Goal: Transaction & Acquisition: Purchase product/service

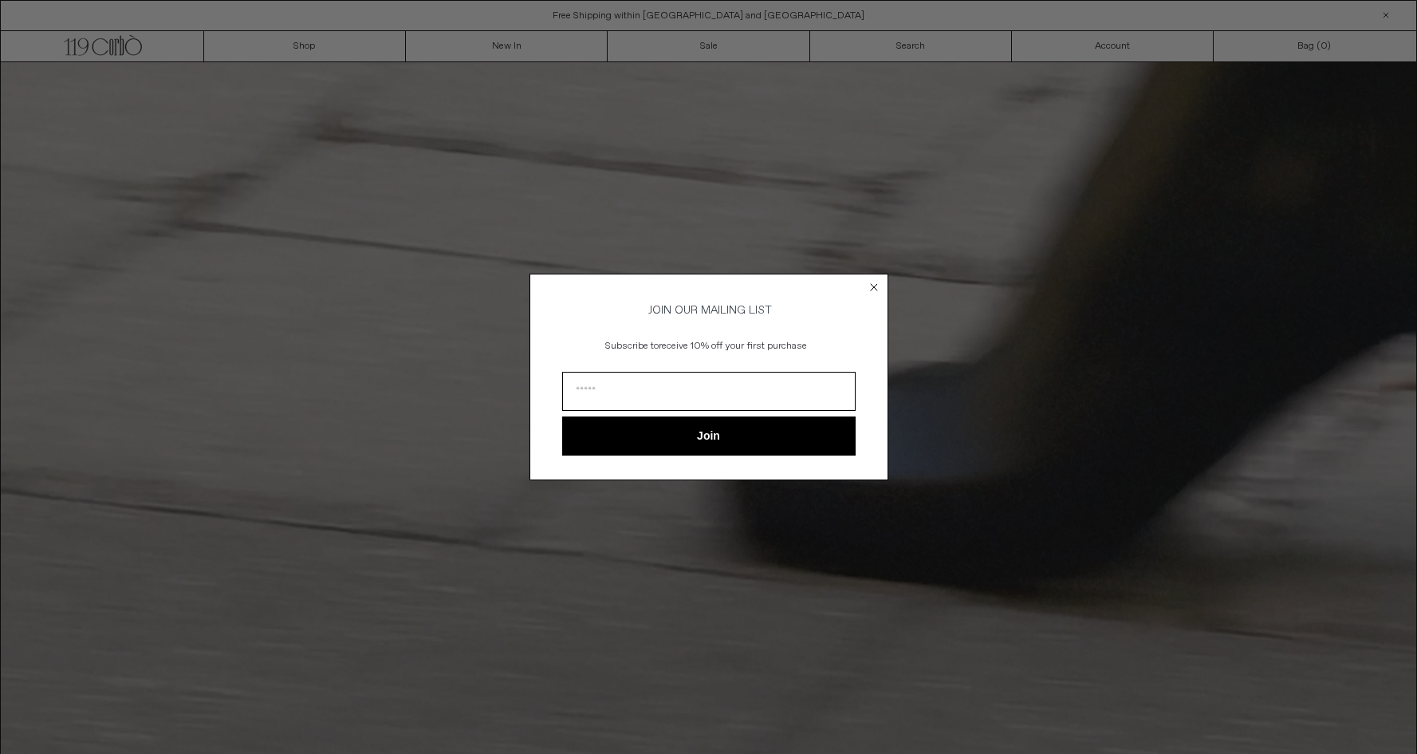
click at [874, 281] on circle "Close dialog" at bounding box center [873, 287] width 15 height 15
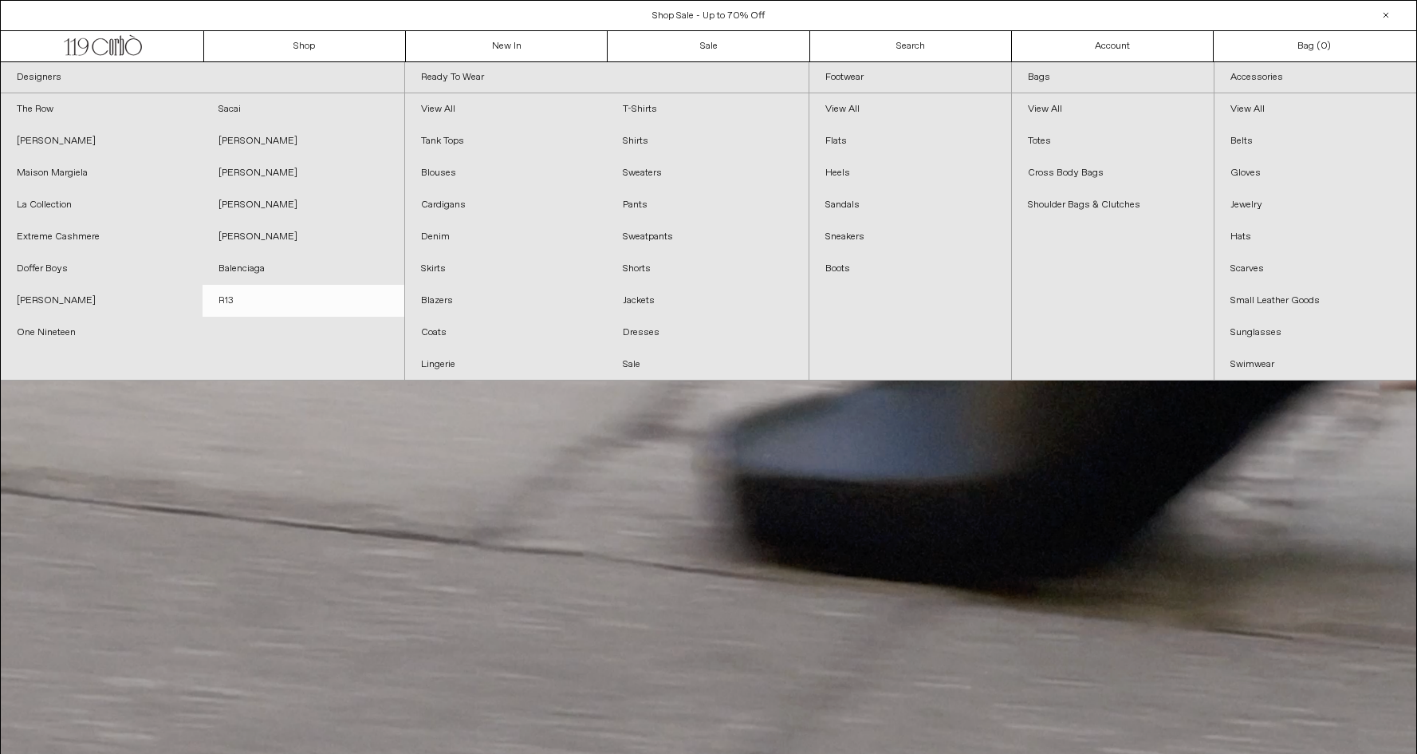
click at [224, 302] on link "R13" at bounding box center [304, 301] width 202 height 32
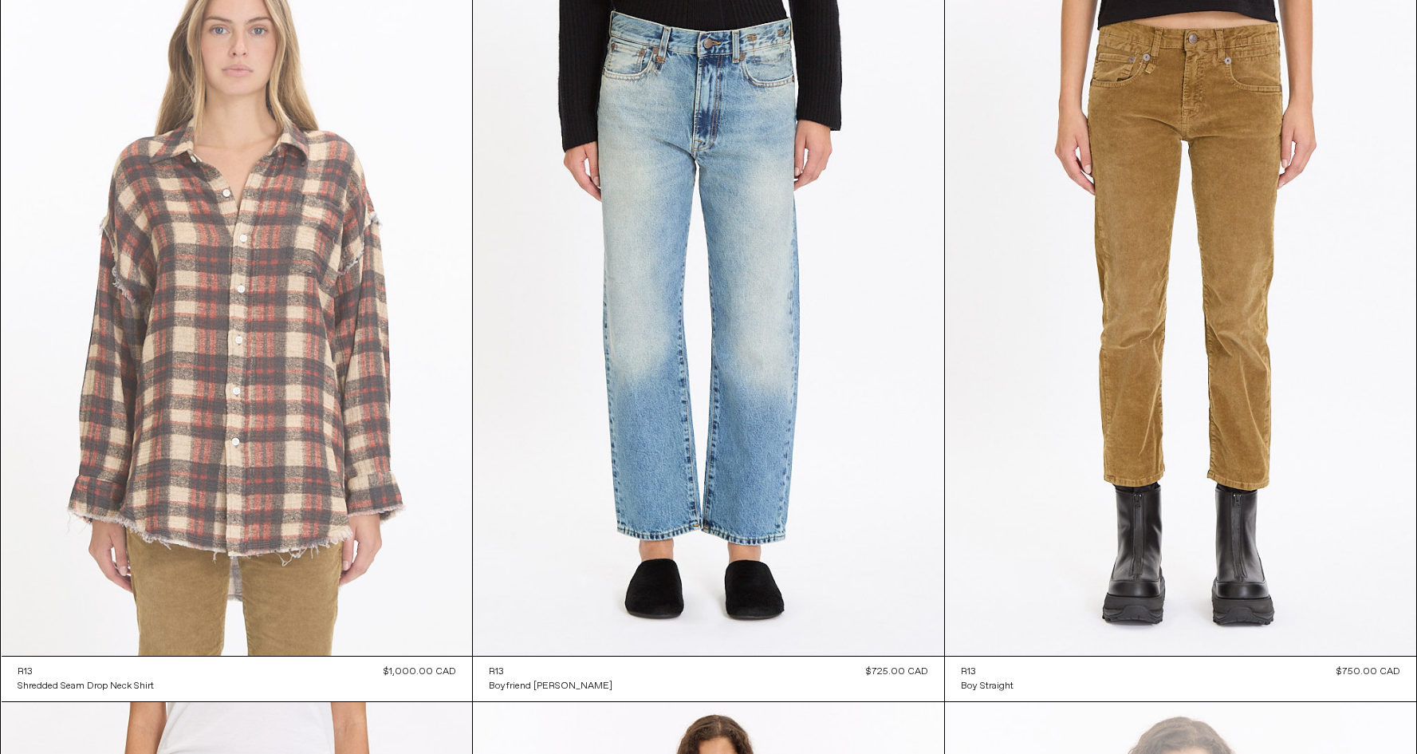
scroll to position [897, 0]
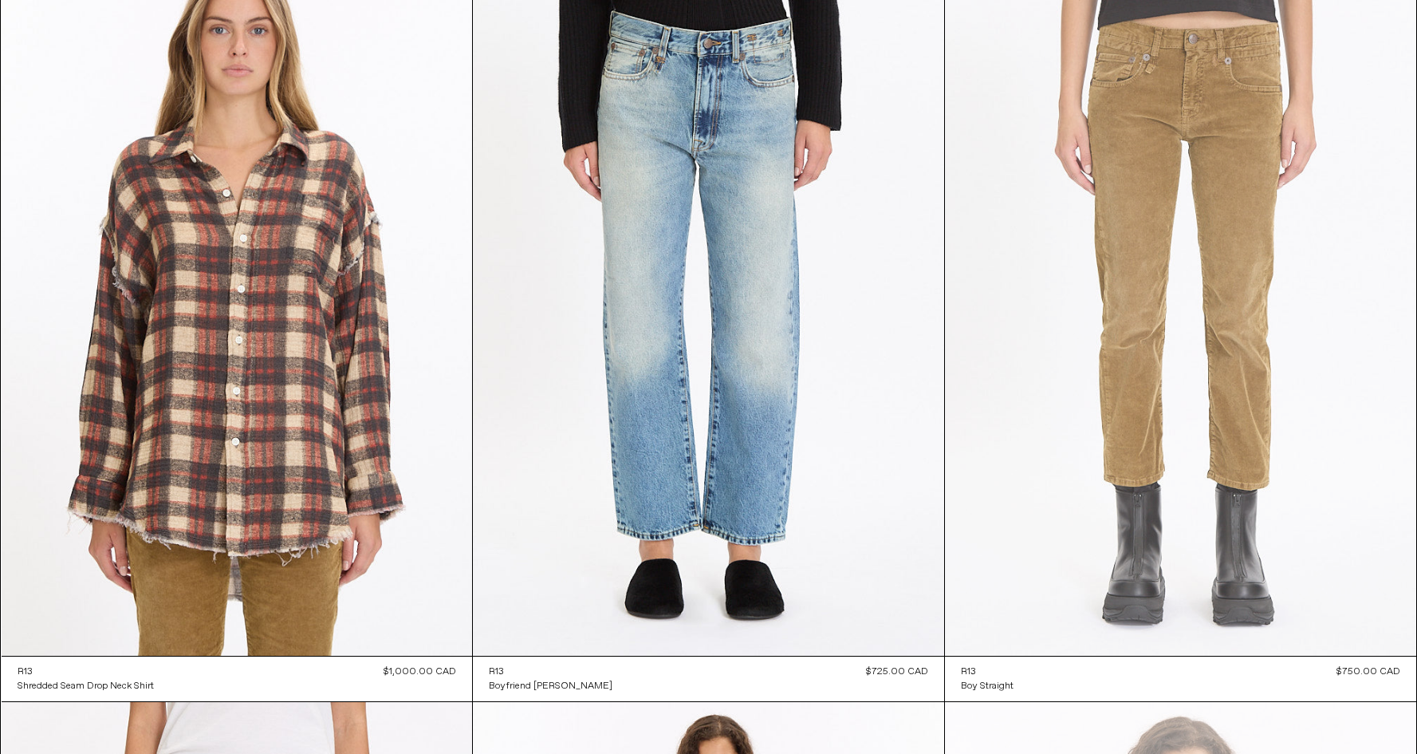
click at [1062, 309] on at bounding box center [1180, 302] width 471 height 707
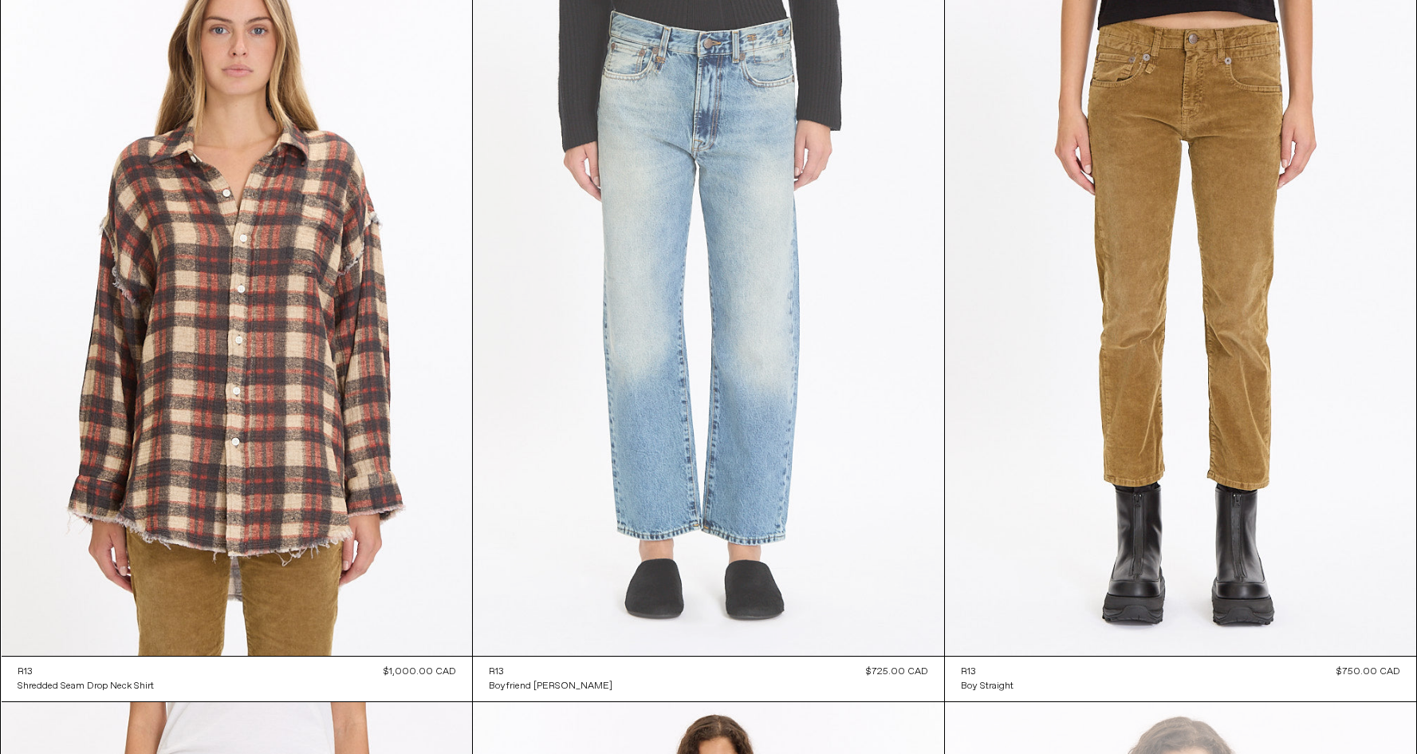
click at [707, 341] on at bounding box center [708, 302] width 471 height 707
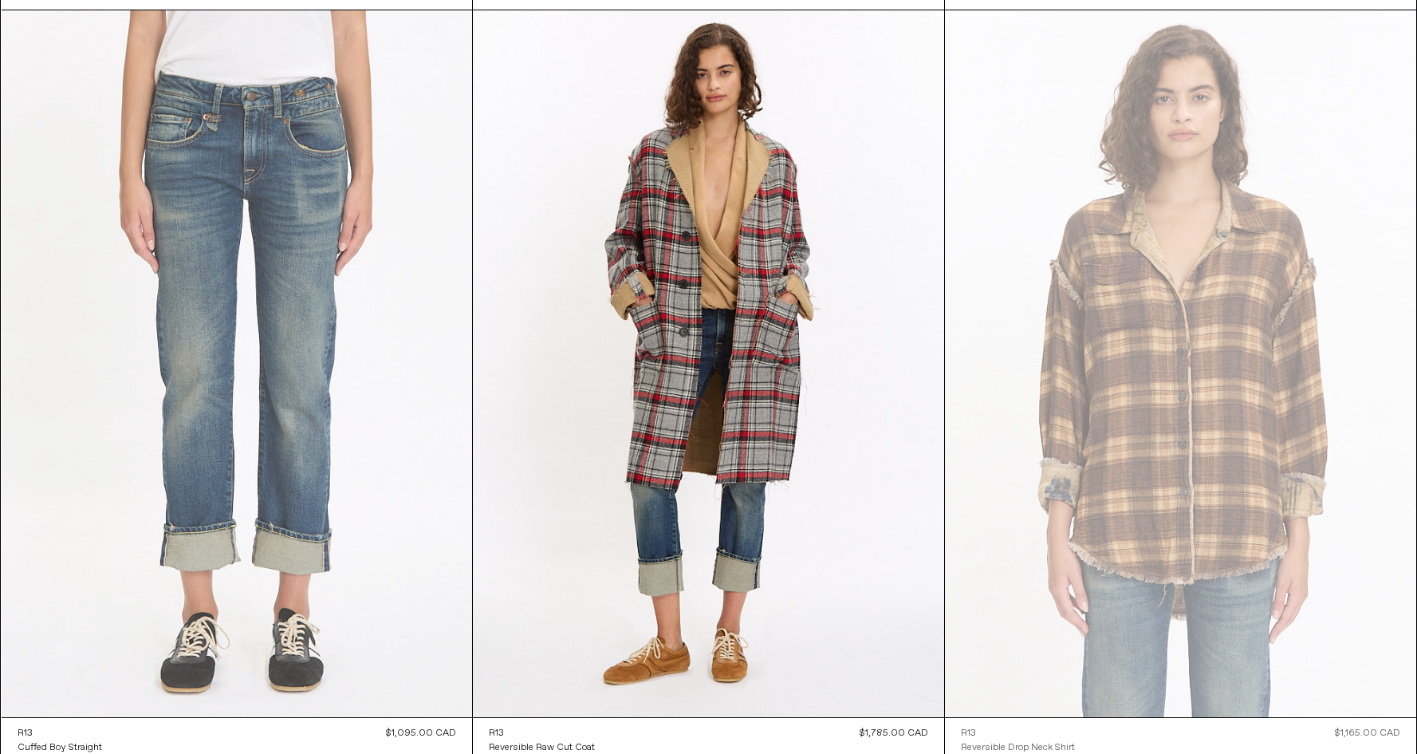
scroll to position [1596, 0]
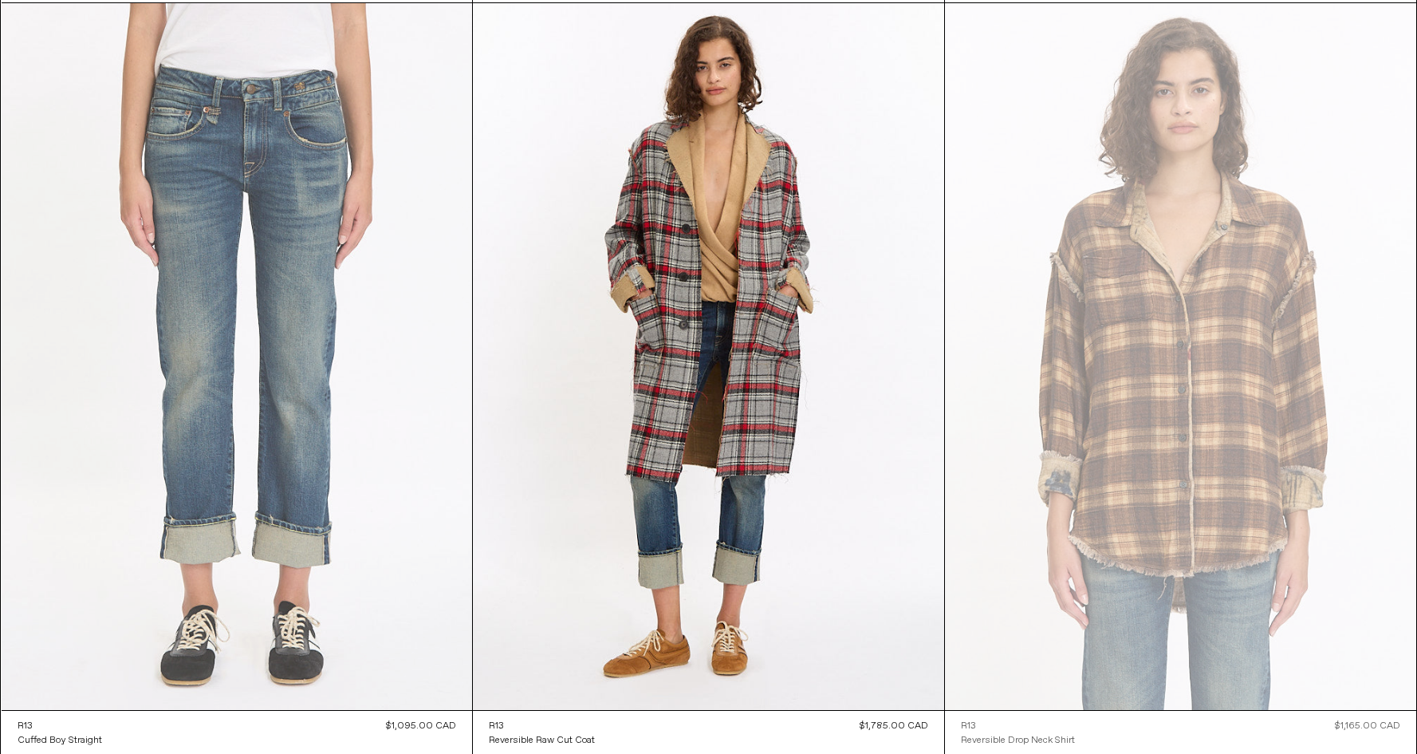
click at [182, 291] on at bounding box center [237, 356] width 471 height 707
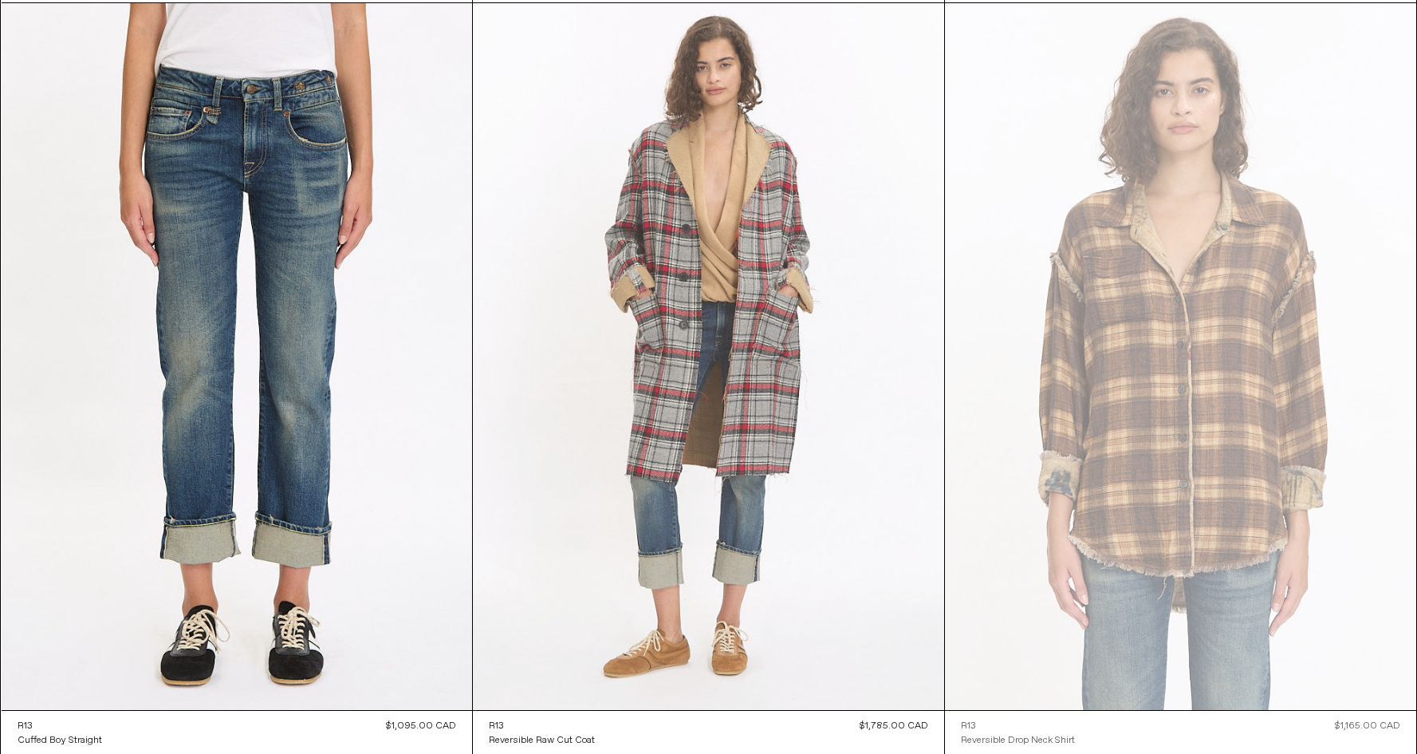
click at [638, 291] on at bounding box center [708, 356] width 471 height 707
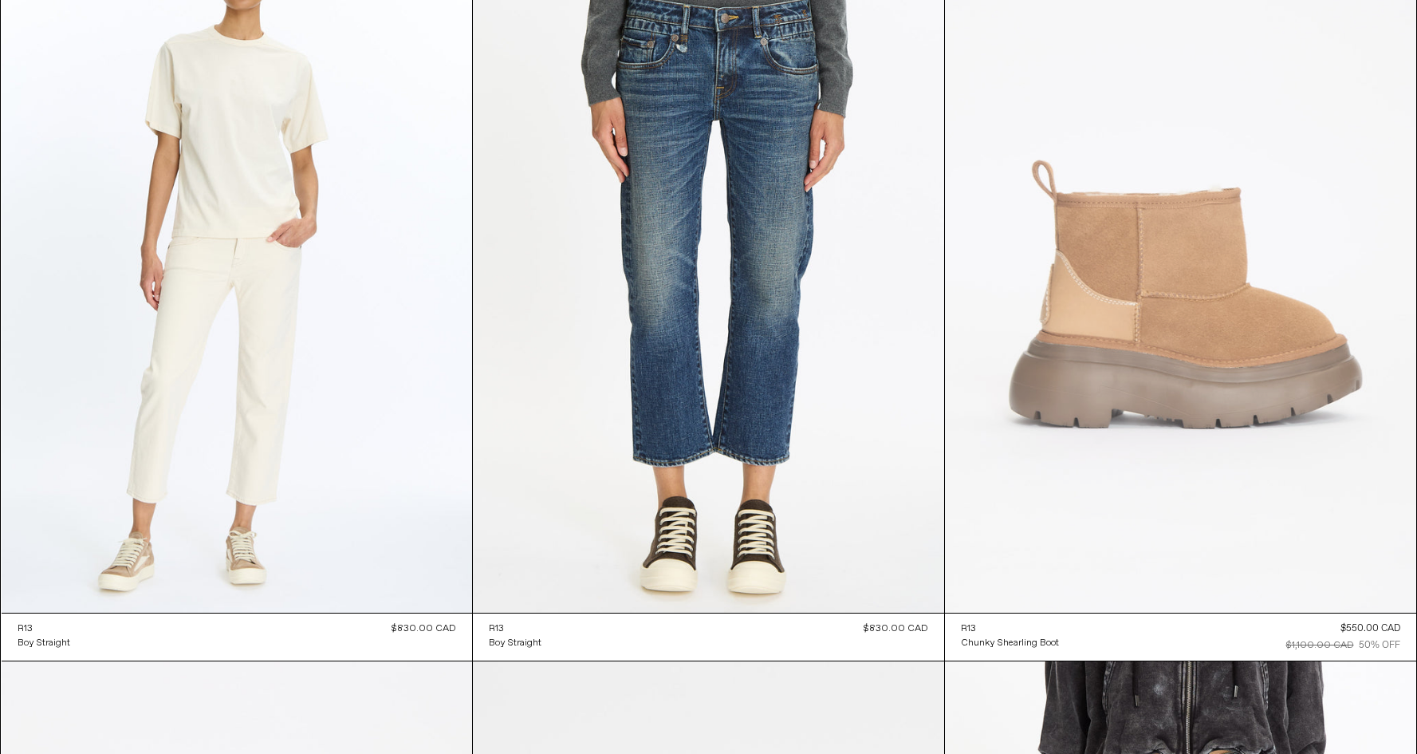
scroll to position [6972, 0]
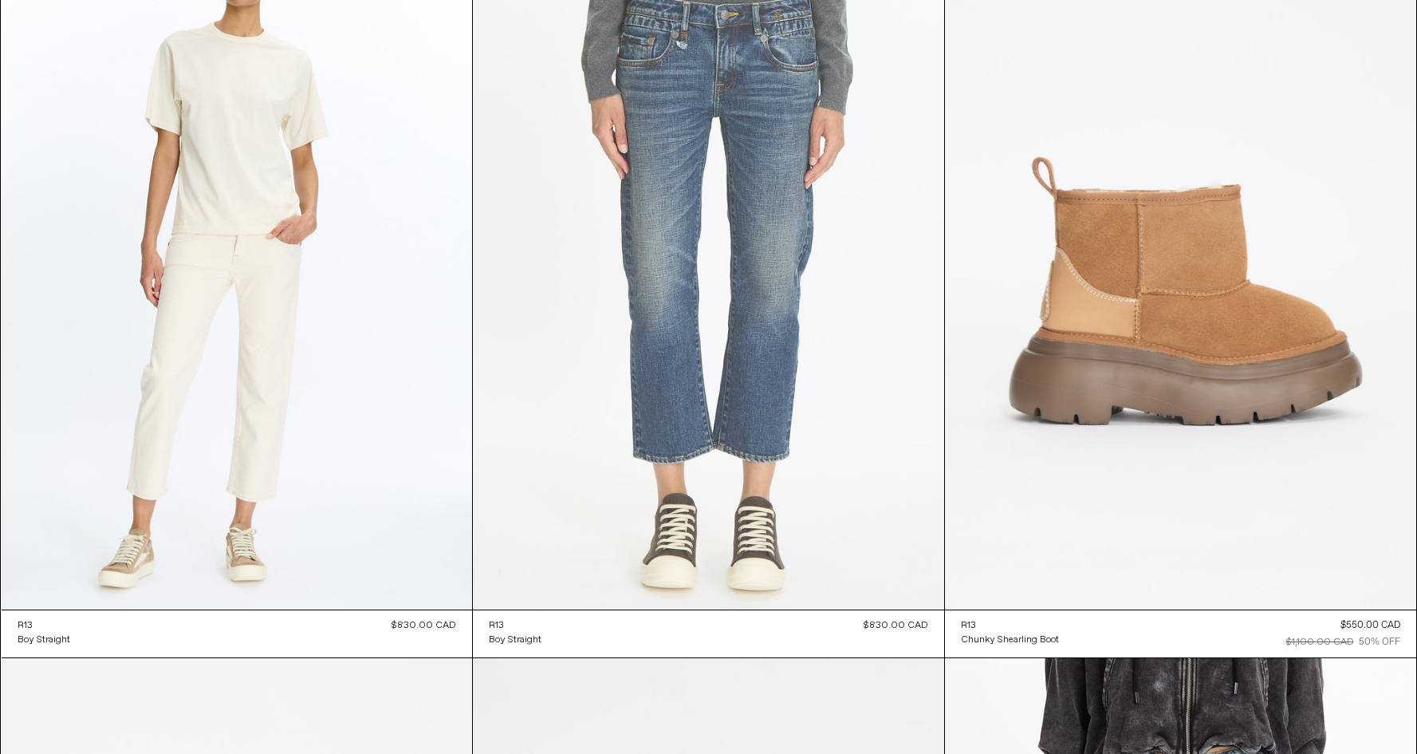
click at [661, 251] on at bounding box center [708, 256] width 471 height 707
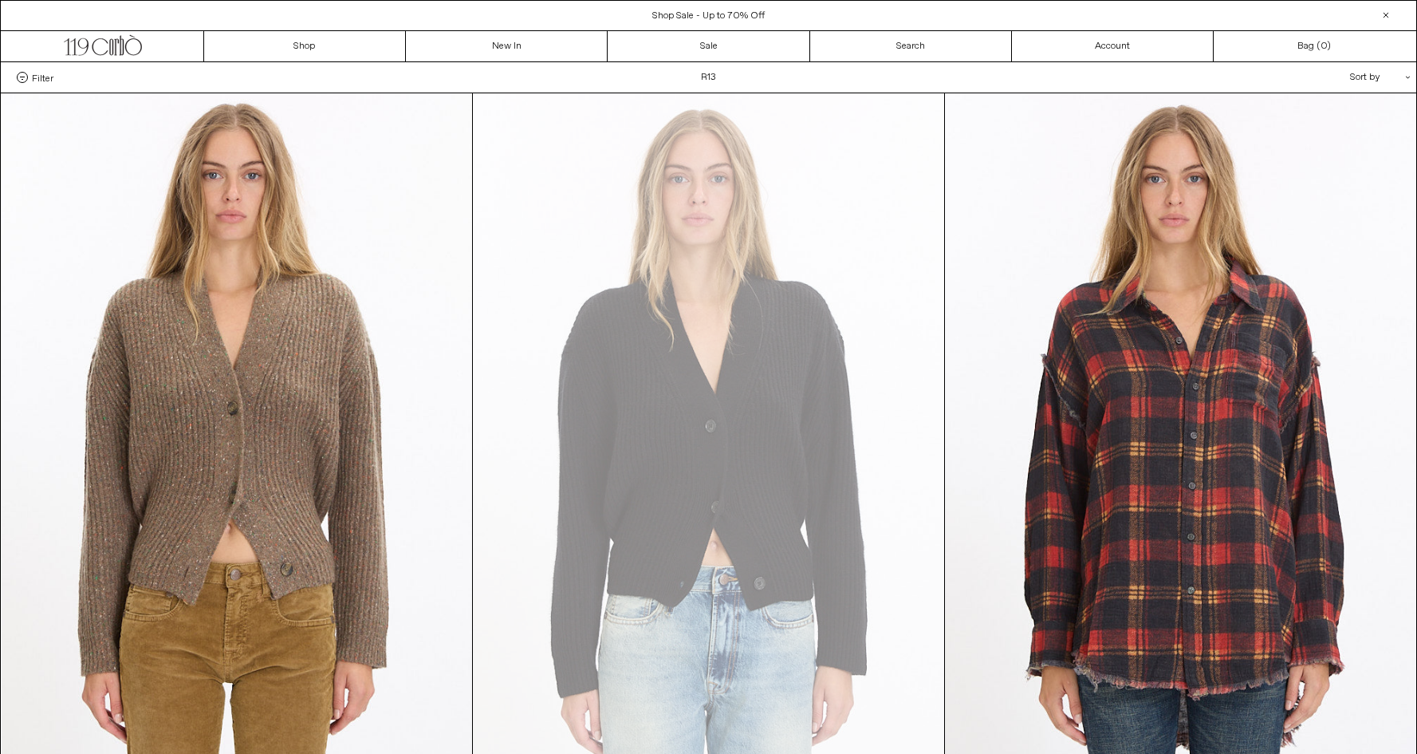
scroll to position [0, 0]
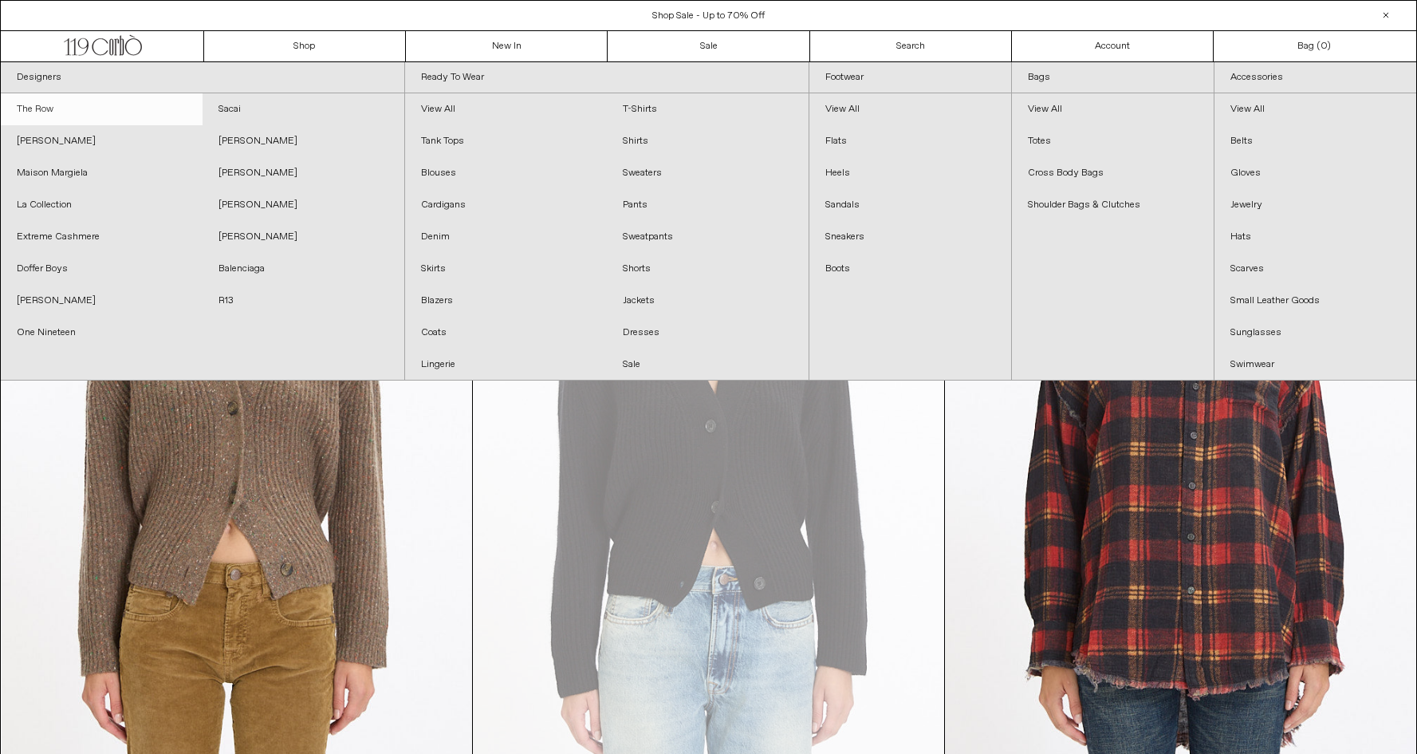
click at [40, 112] on link "The Row" at bounding box center [102, 109] width 202 height 32
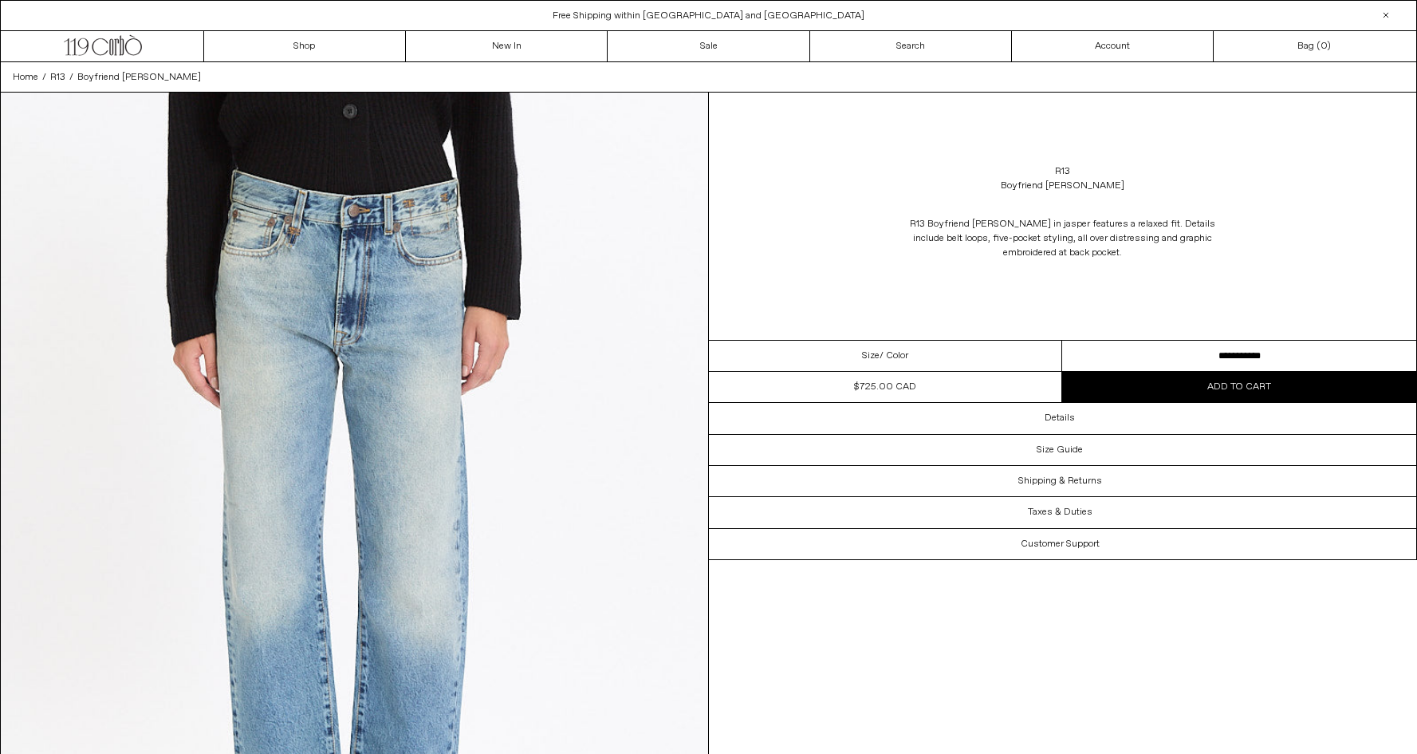
select select "**********"
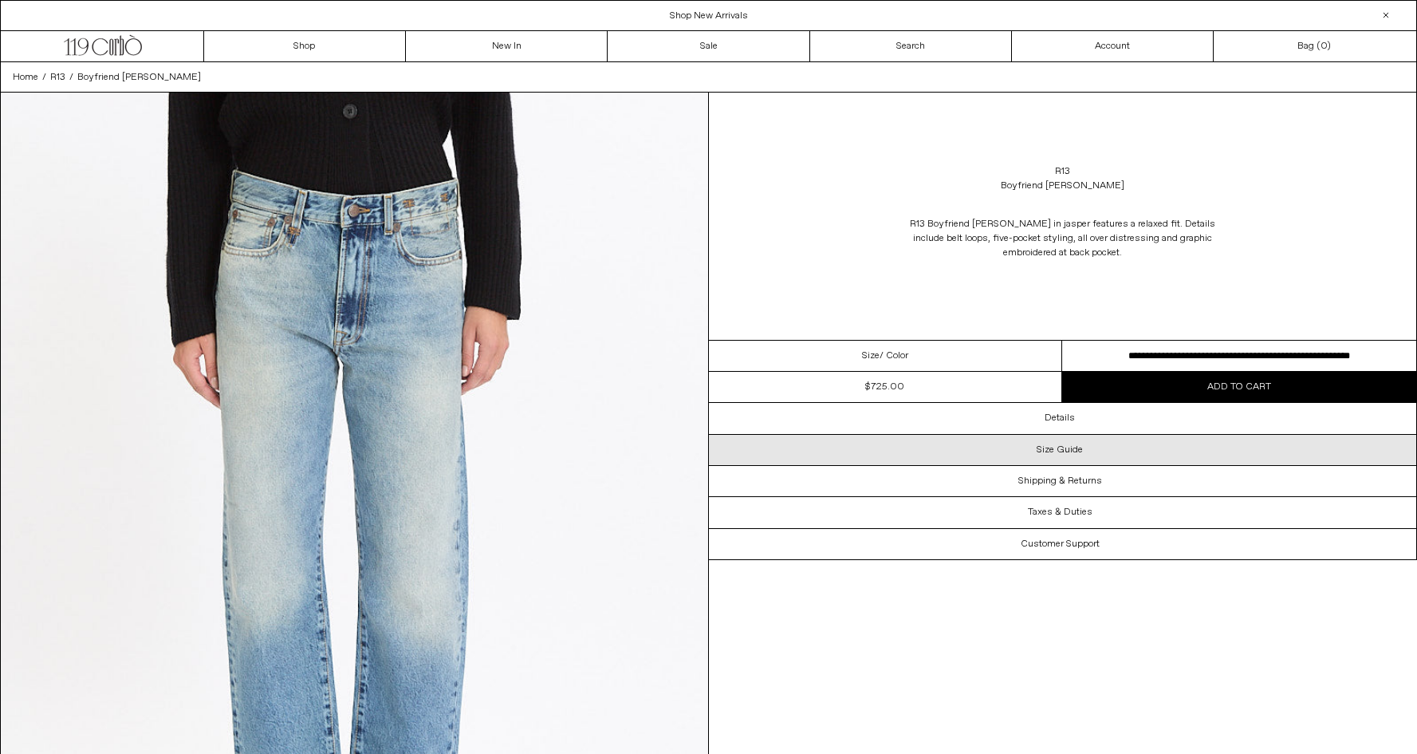
click at [1054, 450] on h3 "Size Guide" at bounding box center [1060, 449] width 46 height 11
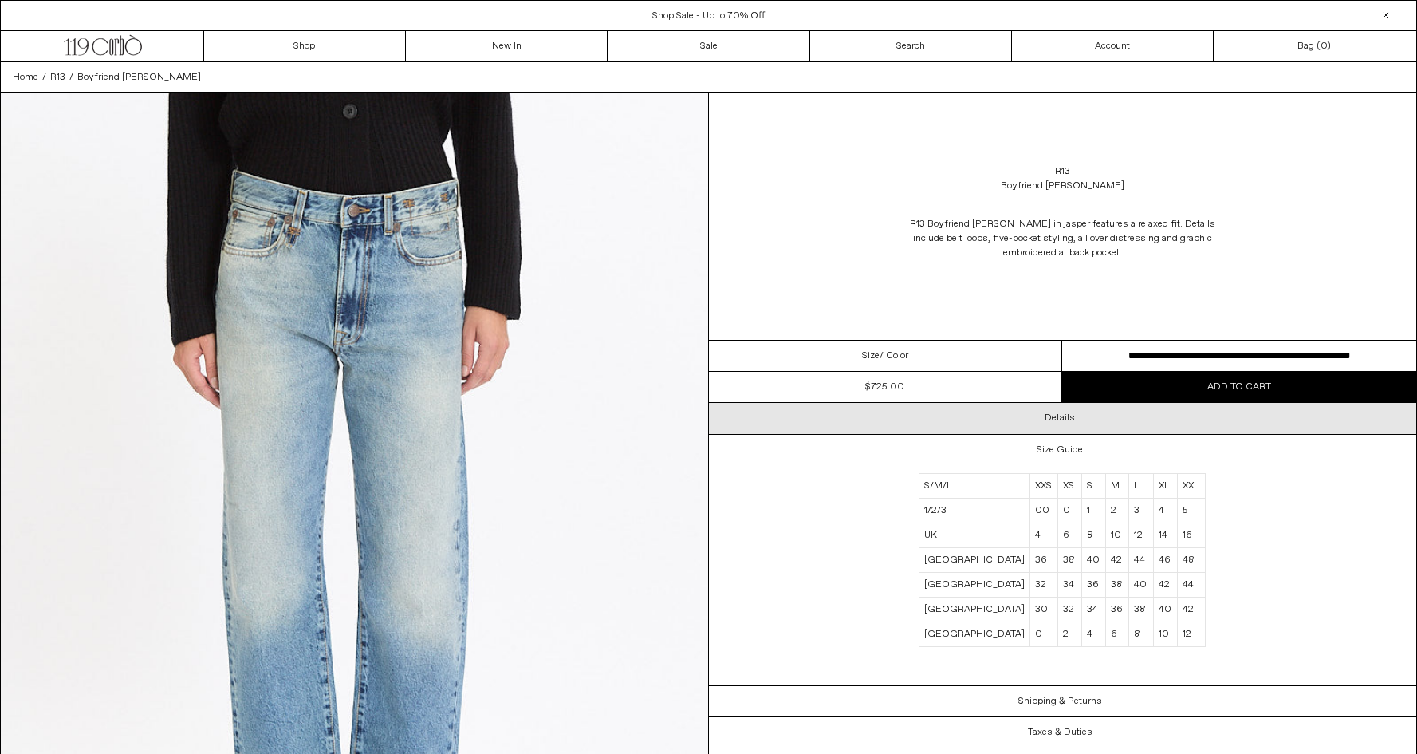
click at [1058, 424] on h3 "Details" at bounding box center [1060, 417] width 30 height 11
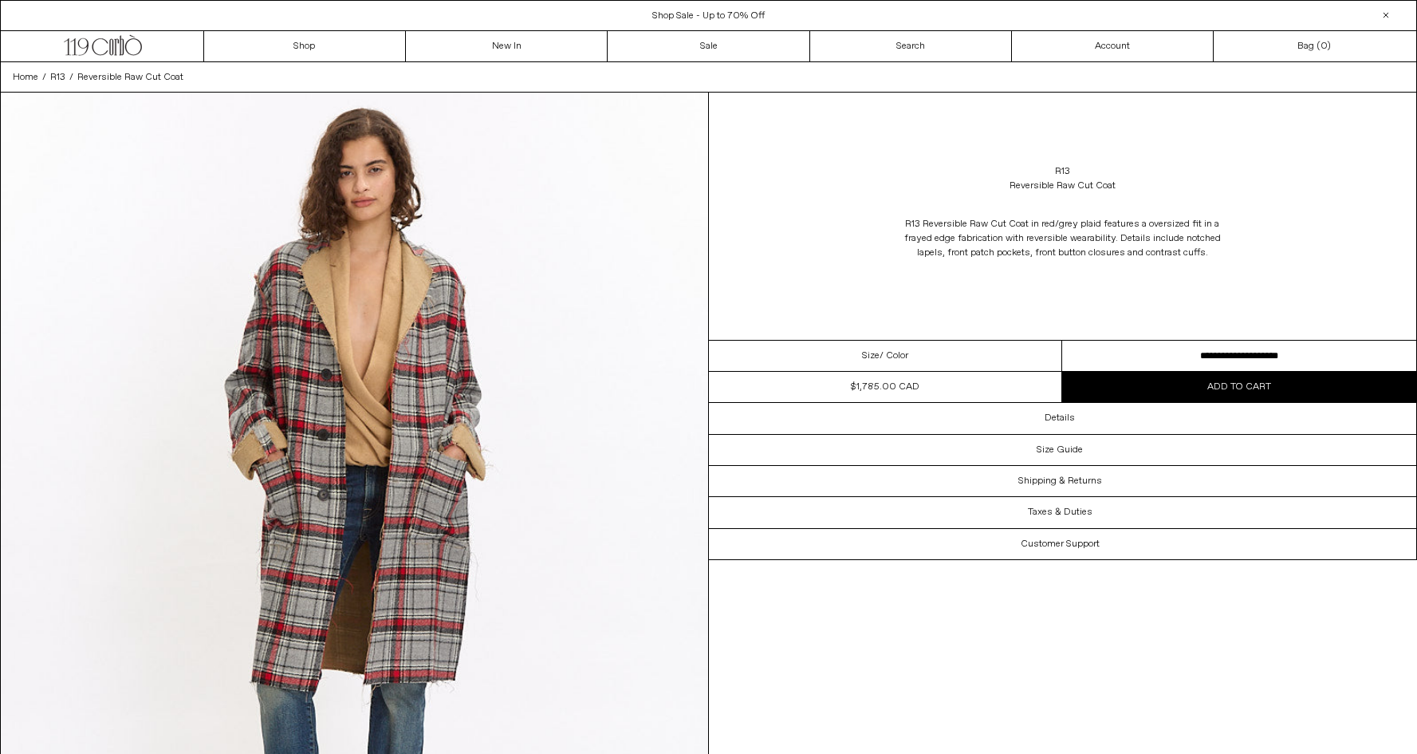
click at [1220, 329] on div "R13 Reversible Raw Cut Coat R13 Reversible Raw Cut Coat in red/grey plaid featu…" at bounding box center [1063, 216] width 708 height 247
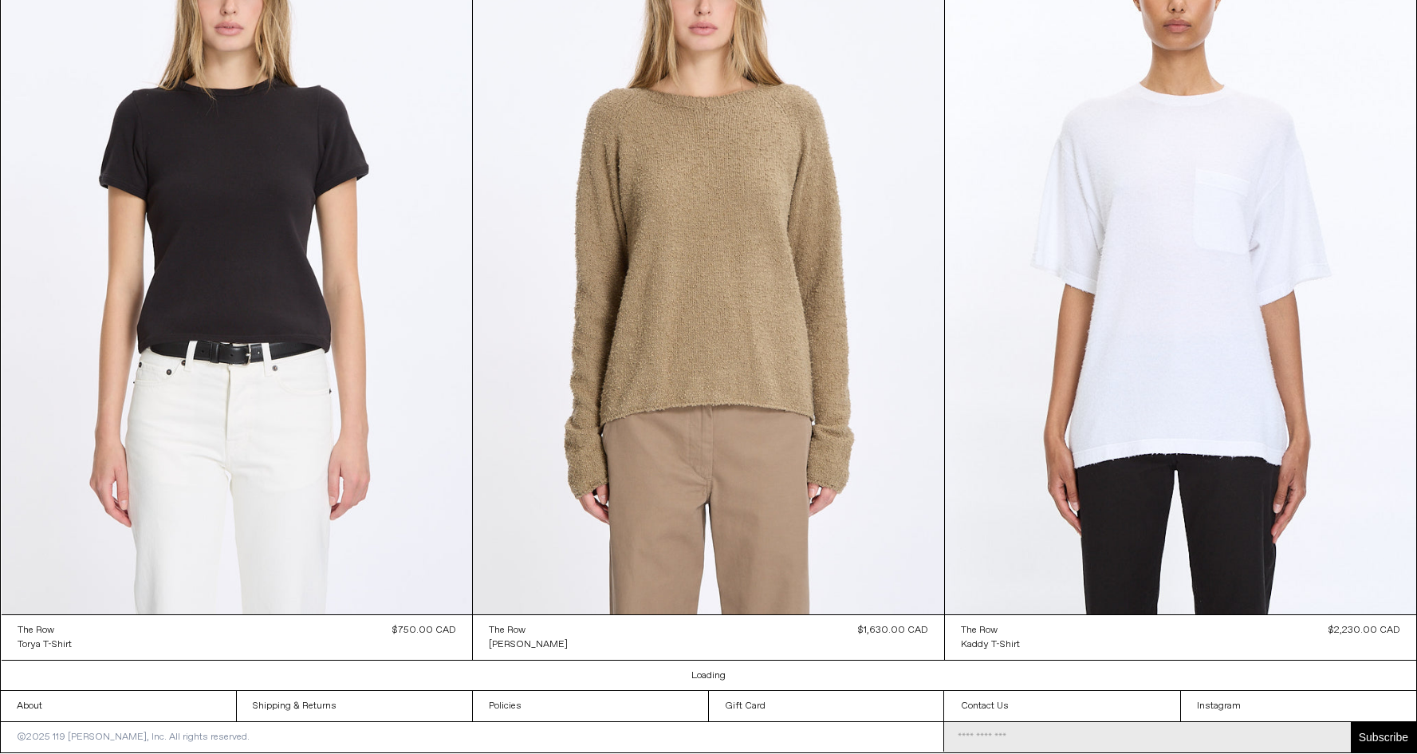
scroll to position [11480, 0]
